Goal: Task Accomplishment & Management: Manage account settings

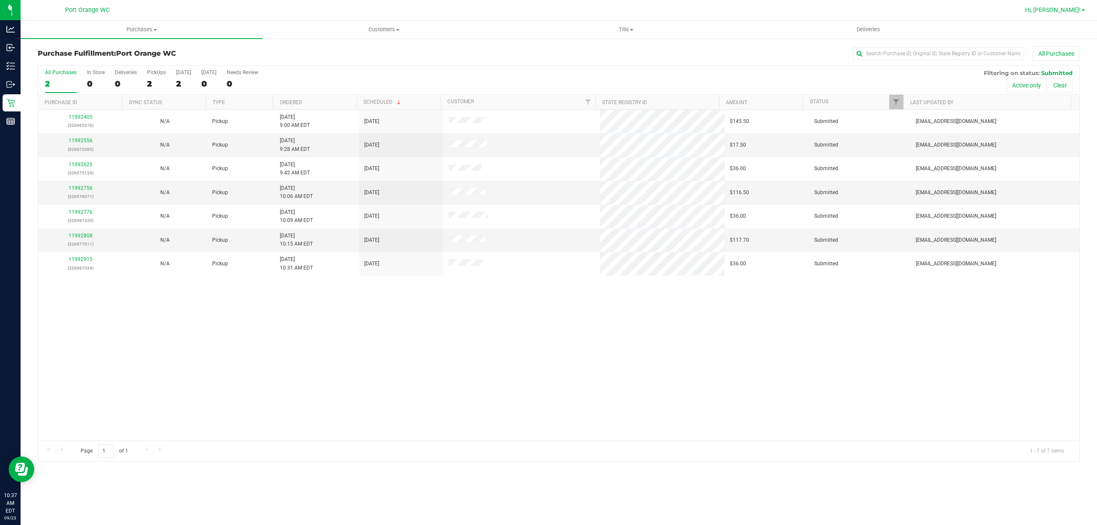
click at [1068, 8] on span "Hi, [PERSON_NAME]!" at bounding box center [1053, 9] width 56 height 7
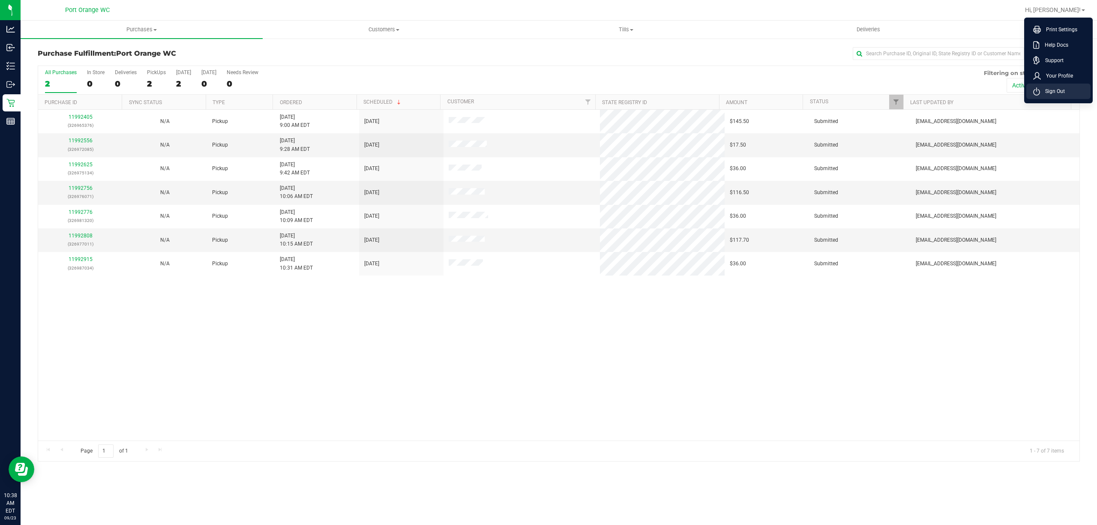
click at [1061, 91] on span "Sign Out" at bounding box center [1052, 91] width 25 height 9
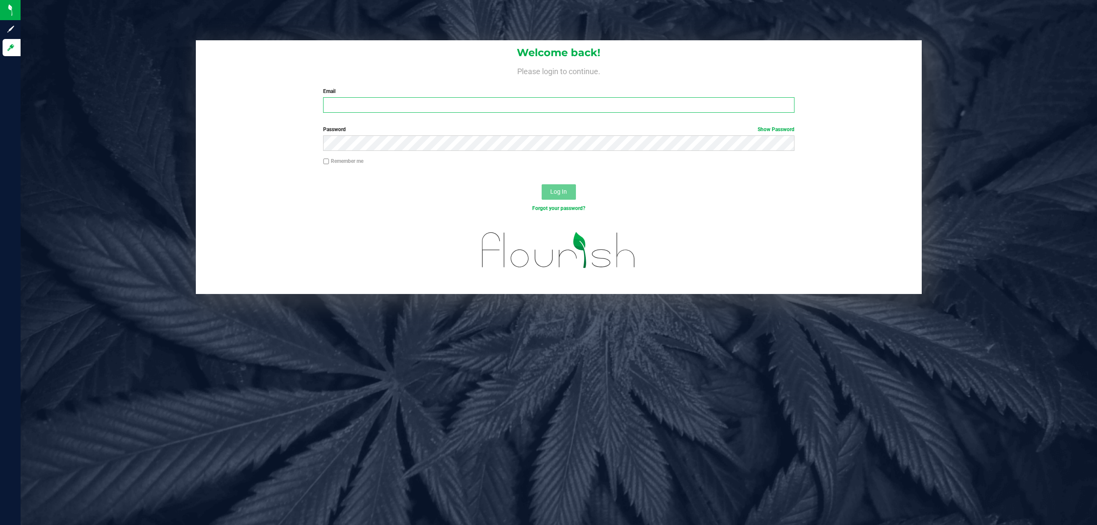
click at [451, 106] on input "Email" at bounding box center [558, 104] width 471 height 15
type input "[EMAIL_ADDRESS][DOMAIN_NAME]"
click at [541, 184] on button "Log In" at bounding box center [558, 191] width 34 height 15
